Goal: Task Accomplishment & Management: Manage account settings

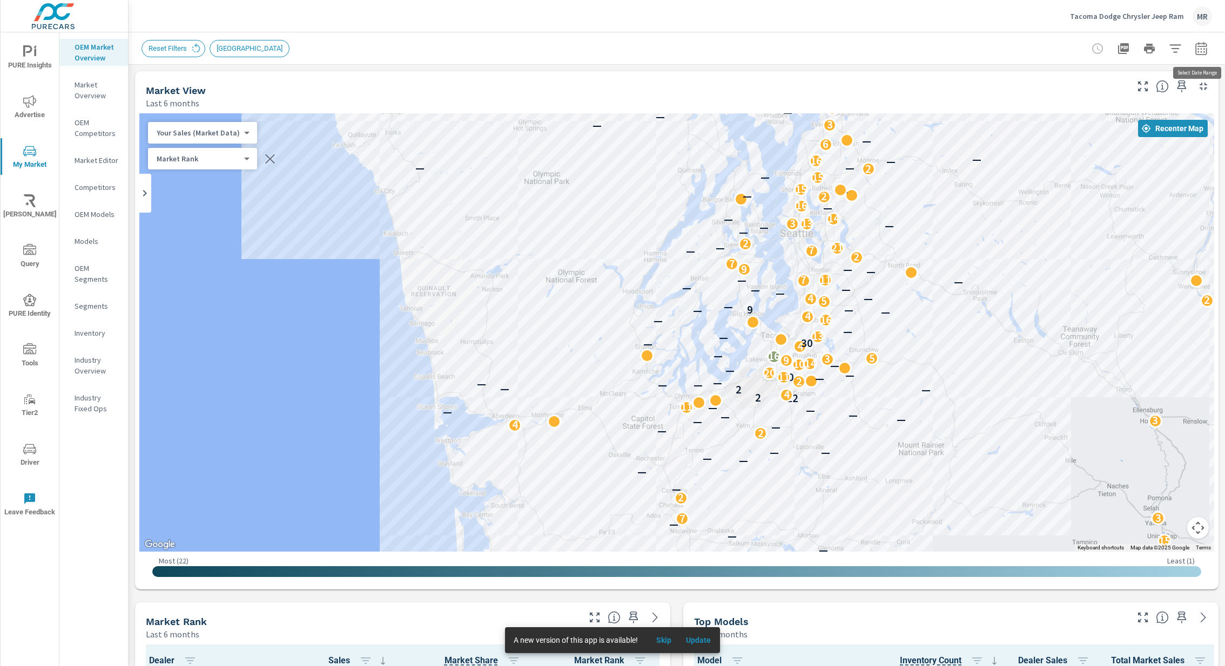
click at [1203, 48] on icon "button" at bounding box center [1201, 48] width 13 height 13
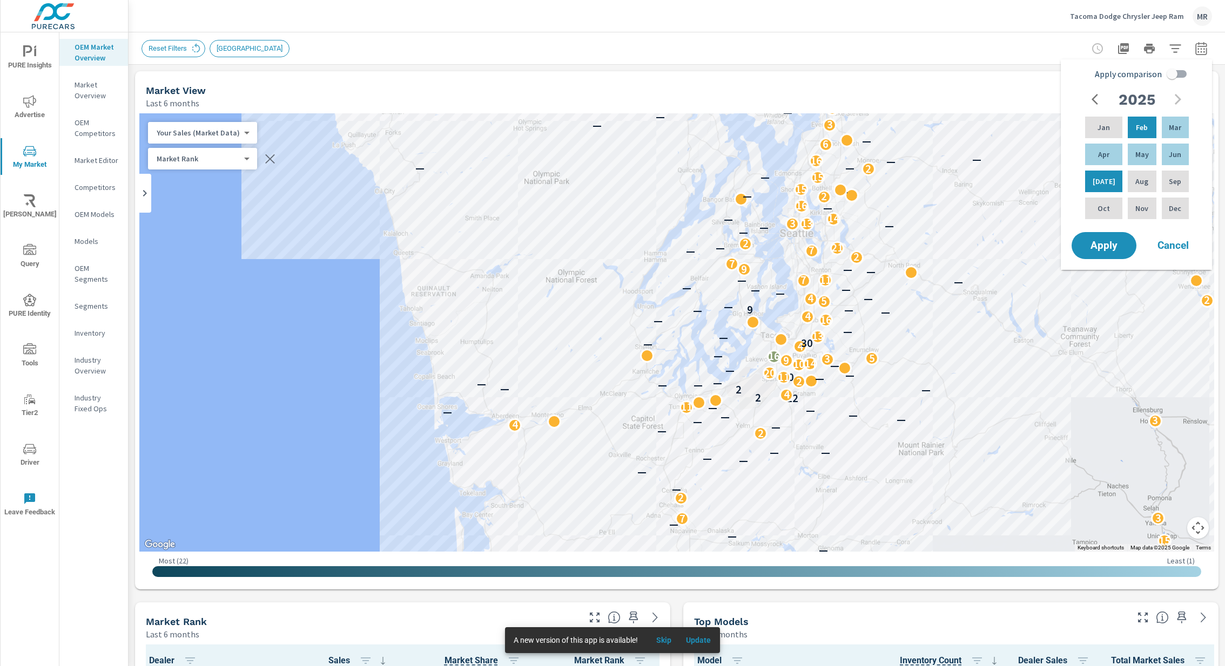
click at [1203, 18] on div "MR" at bounding box center [1202, 15] width 19 height 19
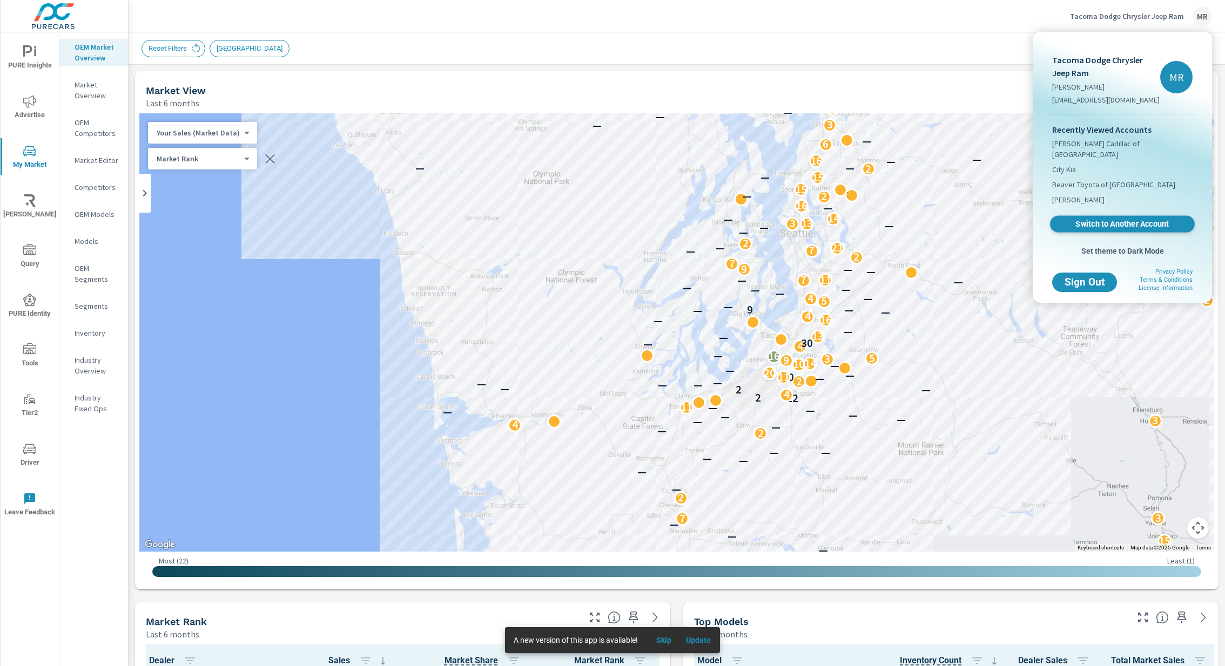
click at [1127, 219] on span "Switch to Another Account" at bounding box center [1122, 224] width 132 height 10
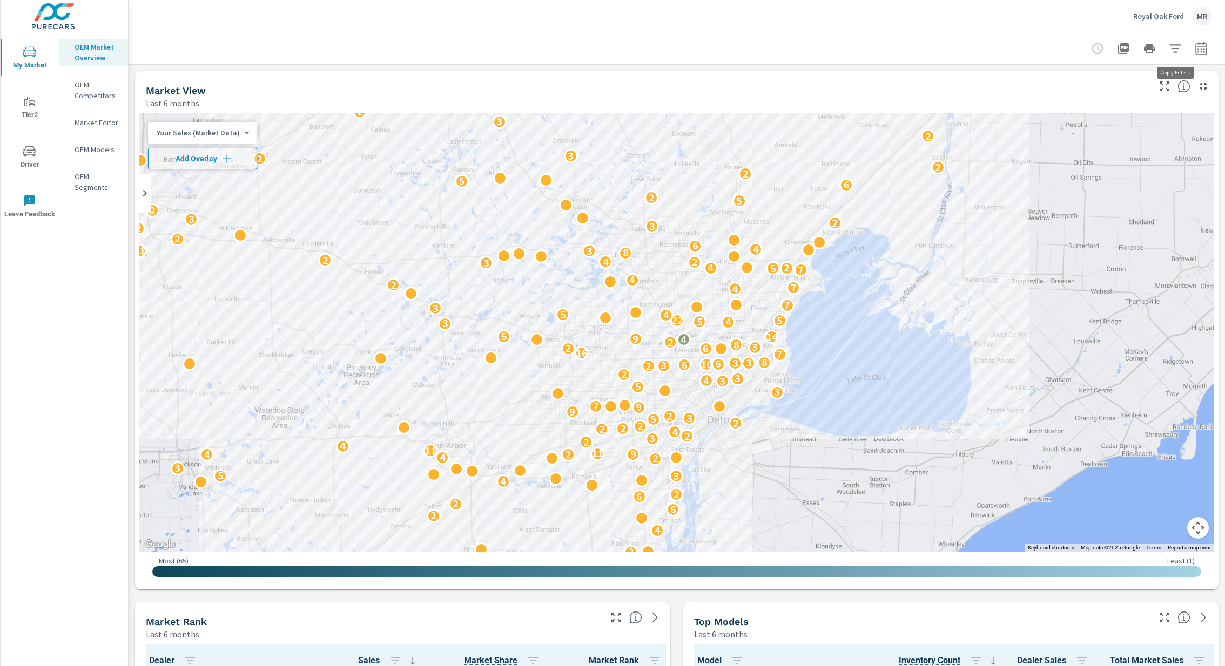
click at [1177, 52] on icon "button" at bounding box center [1175, 48] width 13 height 13
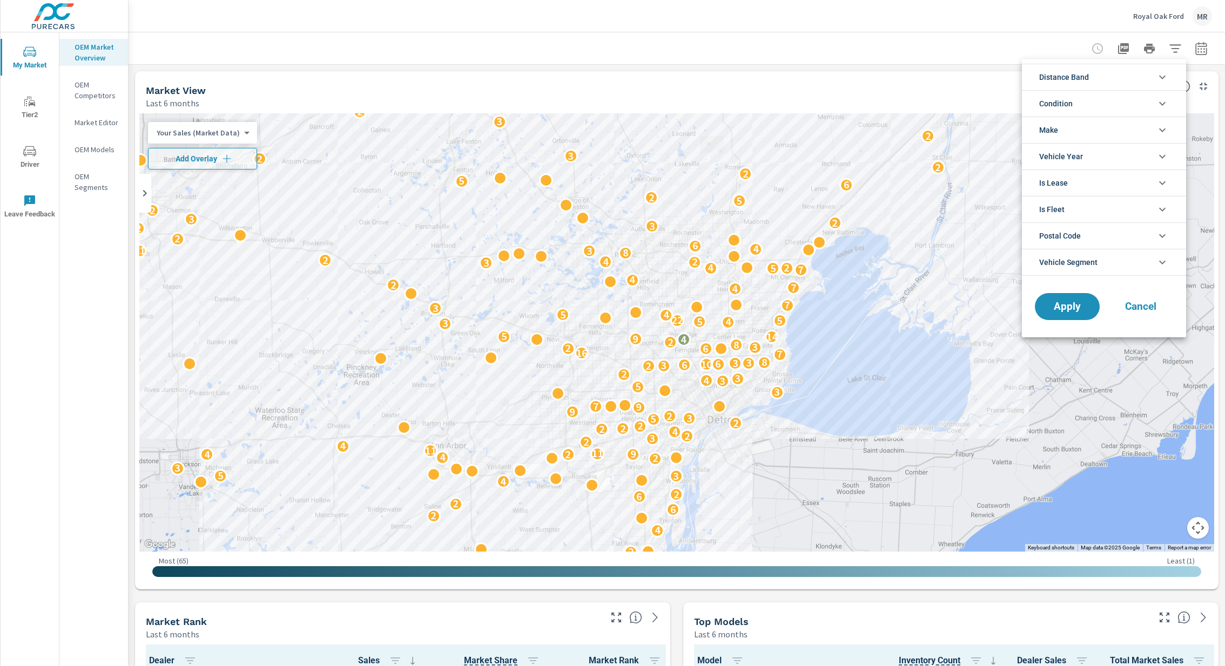
click at [1177, 52] on div at bounding box center [612, 333] width 1225 height 666
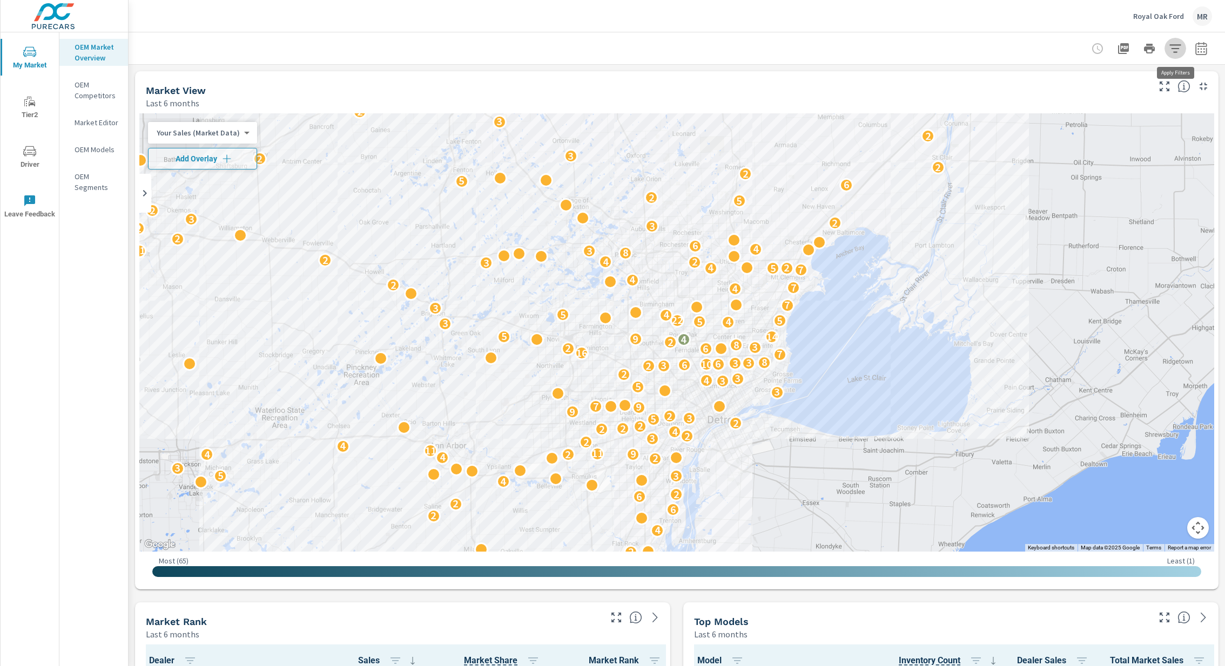
click at [1172, 49] on icon "button" at bounding box center [1175, 48] width 13 height 13
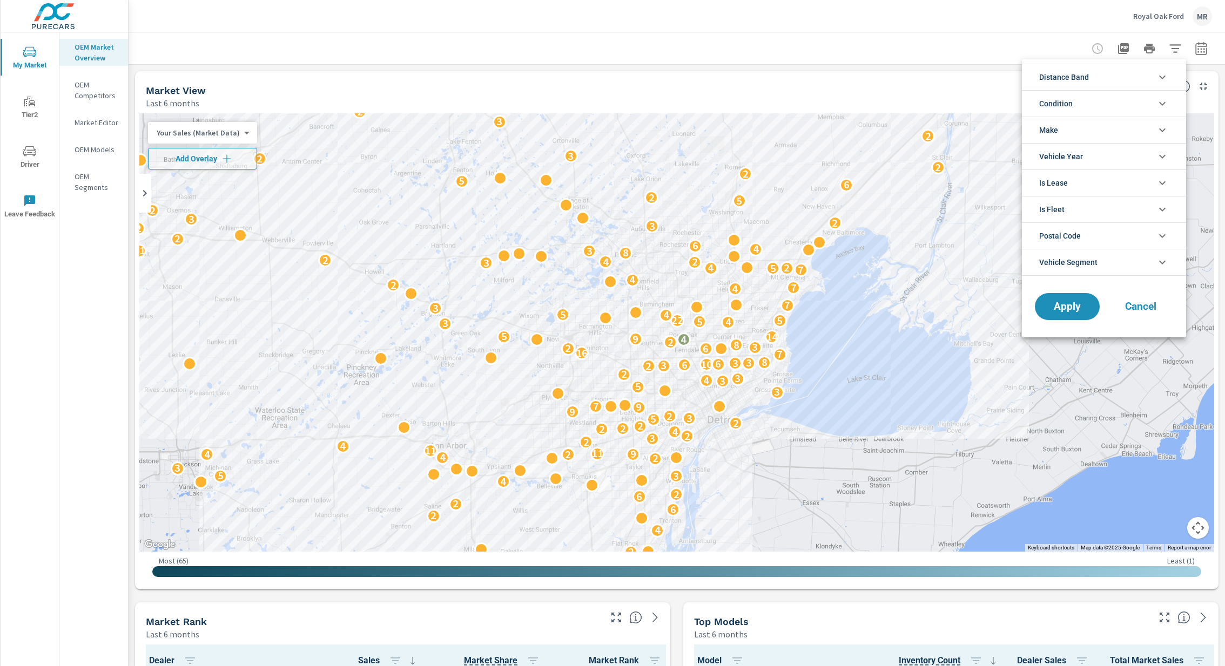
click at [1119, 105] on li "Condition" at bounding box center [1104, 103] width 164 height 26
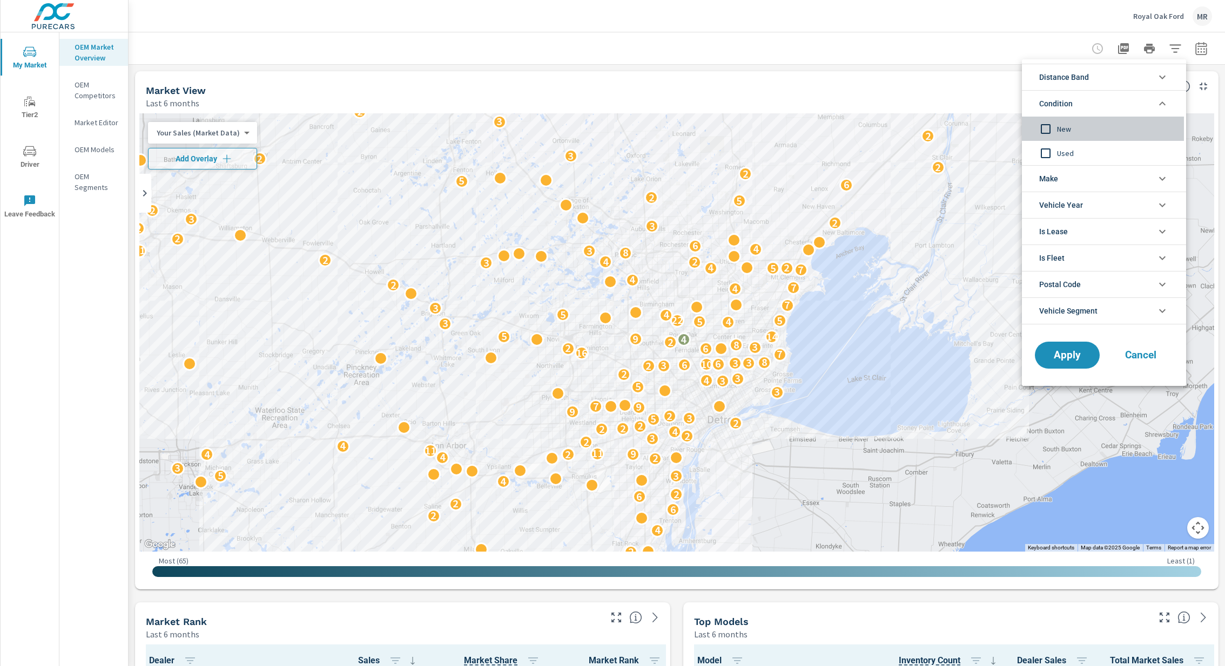
click at [1066, 127] on span "New" at bounding box center [1116, 129] width 118 height 13
click at [1103, 179] on li "Make" at bounding box center [1104, 178] width 164 height 26
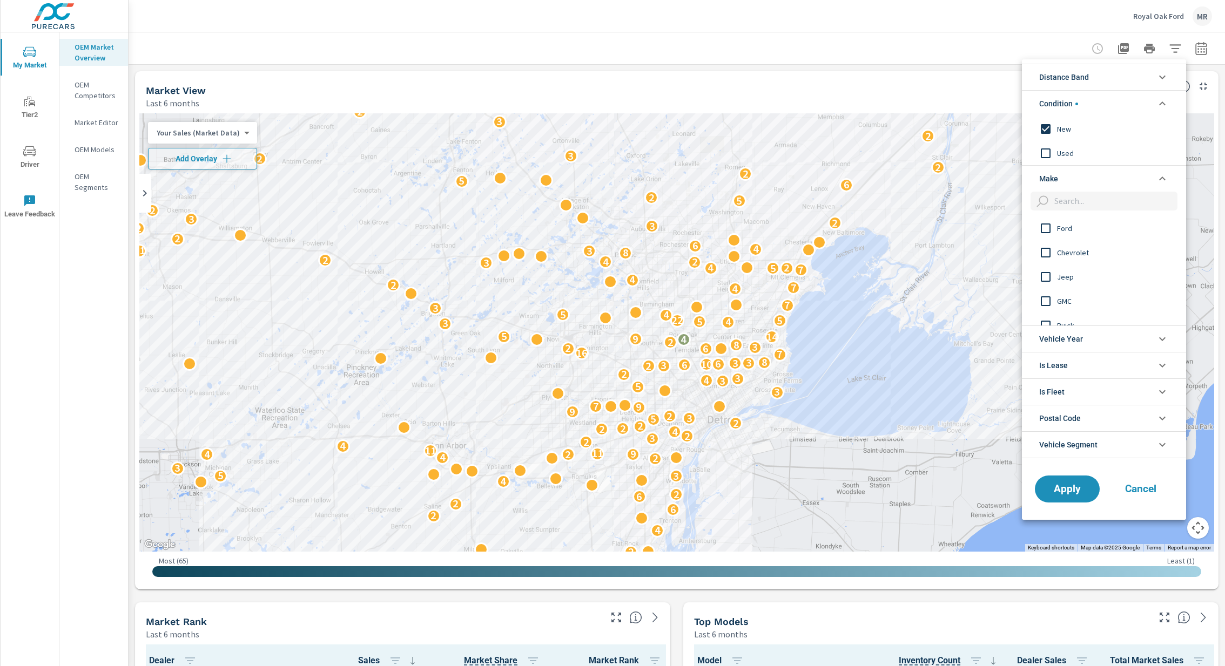
click at [1051, 226] on input "filter options" at bounding box center [1045, 228] width 23 height 23
click at [1078, 486] on span "Apply" at bounding box center [1067, 489] width 44 height 10
